Goal: Task Accomplishment & Management: Use online tool/utility

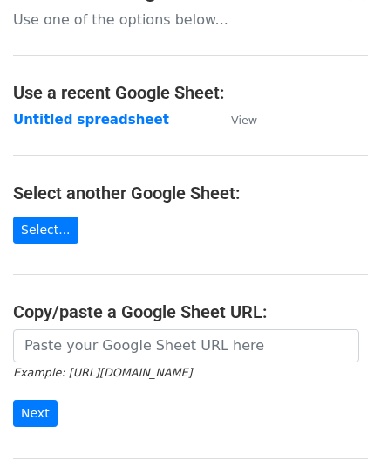
scroll to position [175, 0]
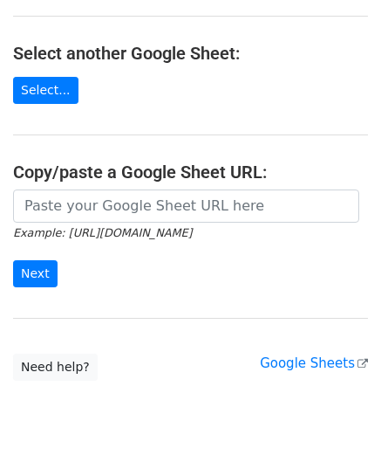
click at [70, 224] on icon "Example: https://docs.google.com/spreadsheets/d/abc/edit" at bounding box center [102, 232] width 179 height 16
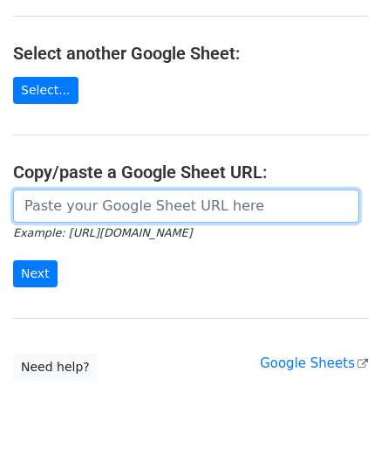
click at [93, 202] on input "url" at bounding box center [186, 205] width 347 height 33
paste input "https://docs.google.com/spreadsheets/d/1JxWc_IuGM-tCcrKy-Pi0kyzrO0st5XKSa53XwEa…"
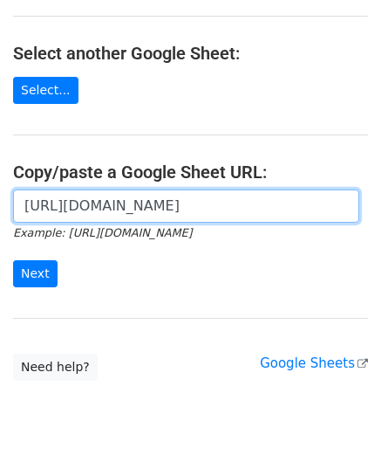
scroll to position [0, 363]
type input "https://docs.google.com/spreadsheets/d/1JxWc_IuGM-tCcrKy-Pi0kyzrO0st5XKSa53XwEa…"
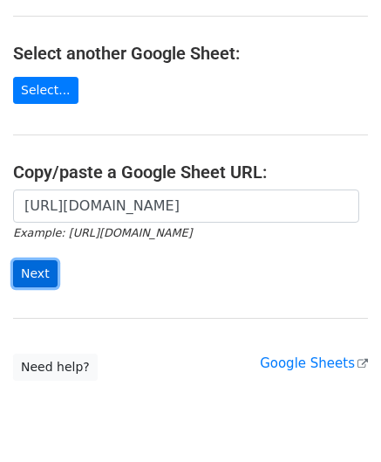
scroll to position [0, 0]
click at [44, 271] on input "Next" at bounding box center [35, 273] width 45 height 27
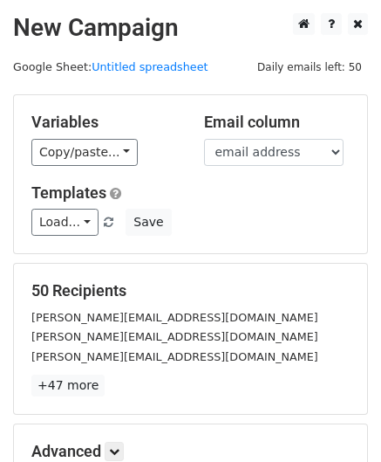
scroll to position [213, 0]
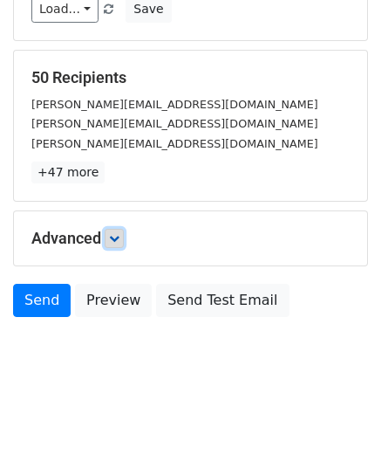
click at [113, 234] on icon at bounding box center [114, 238] width 10 height 10
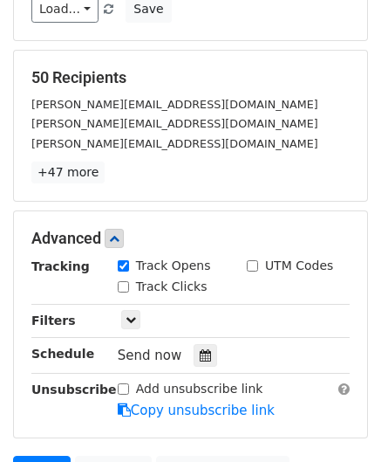
click at [197, 344] on div "Send now" at bounding box center [220, 356] width 205 height 24
click at [197, 344] on div at bounding box center [206, 355] width 24 height 23
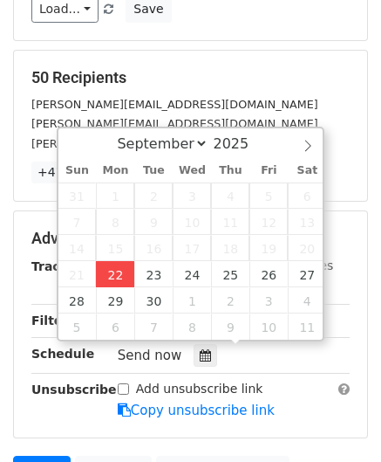
type input "[DATE] 12:00"
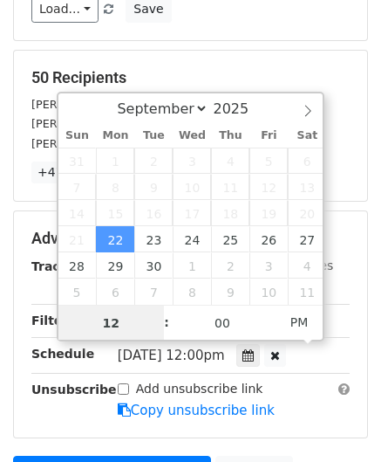
paste input "Hour"
type input "2"
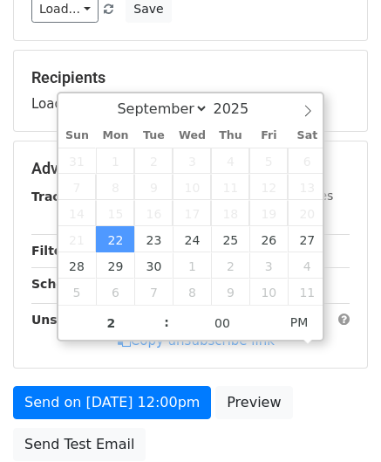
type input "[DATE] 14:00"
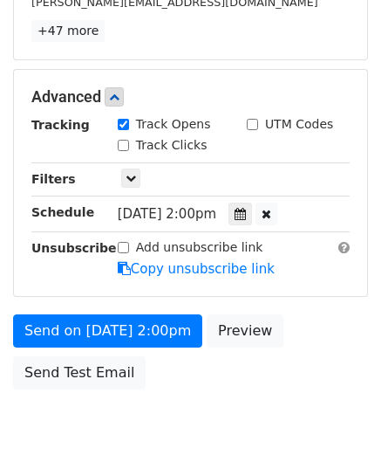
scroll to position [424, 0]
